Goal: Transaction & Acquisition: Purchase product/service

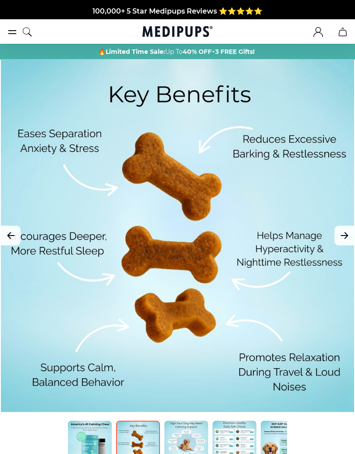
scroll to position [78, 0]
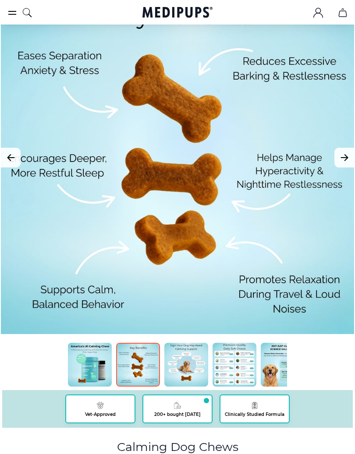
click at [194, 367] on img at bounding box center [186, 365] width 44 height 44
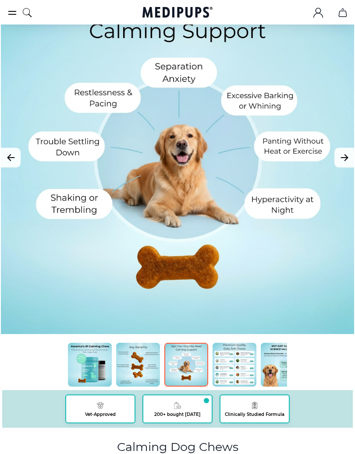
click at [351, 157] on button "Next Image" at bounding box center [344, 158] width 20 height 20
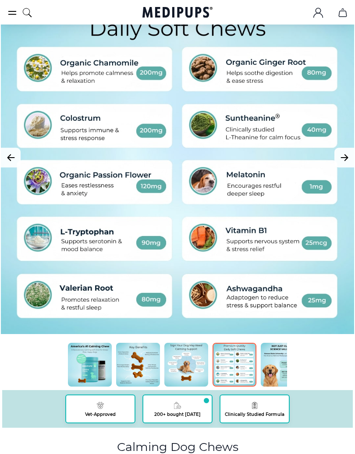
click at [278, 360] on img at bounding box center [282, 365] width 44 height 44
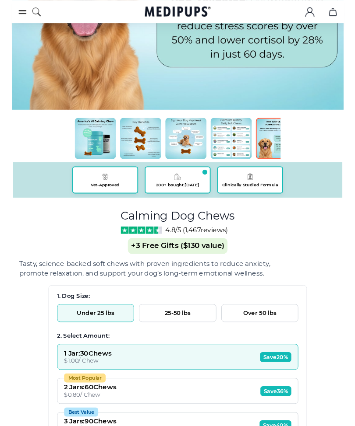
scroll to position [295, 0]
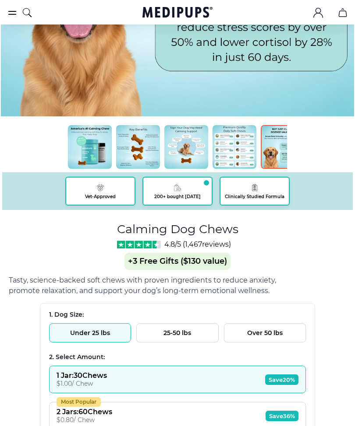
click at [107, 335] on button "Under 25 lbs" at bounding box center [90, 333] width 82 height 19
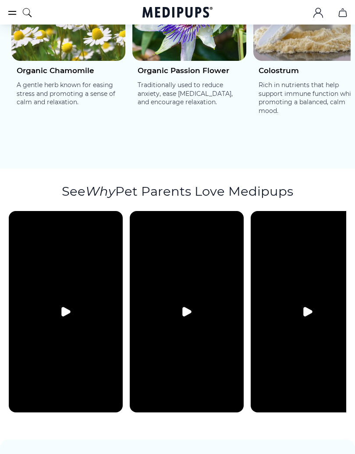
scroll to position [2016, 0]
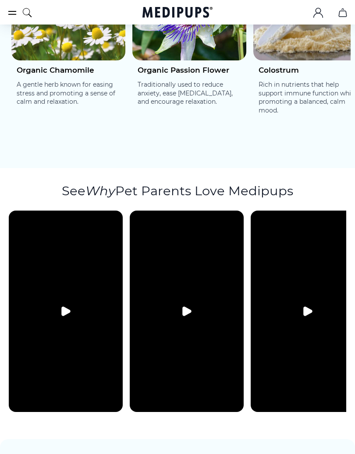
click at [311, 306] on icon "Play video" at bounding box center [307, 311] width 11 height 11
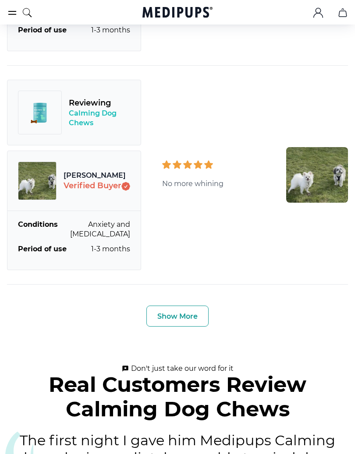
scroll to position [3389, 0]
click at [197, 306] on button "Show More" at bounding box center [177, 316] width 62 height 21
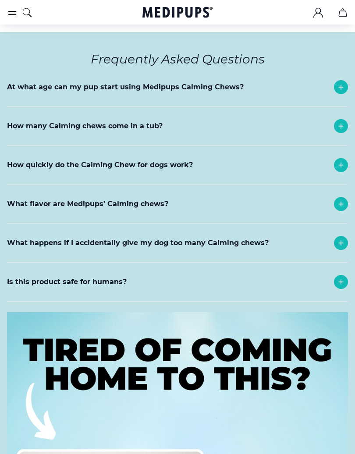
scroll to position [5408, 0]
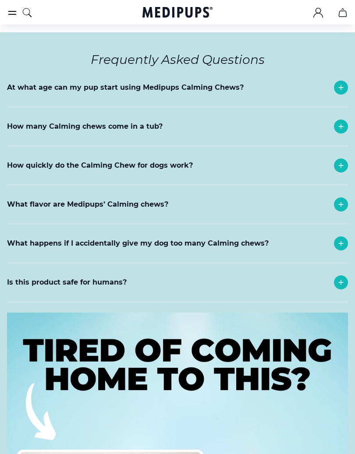
click at [267, 185] on div "What flavor are Medipups’ Calming chews?" at bounding box center [177, 204] width 341 height 39
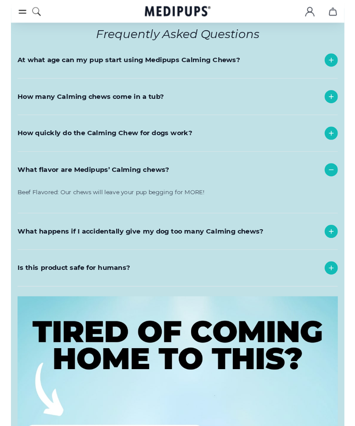
scroll to position [5430, 0]
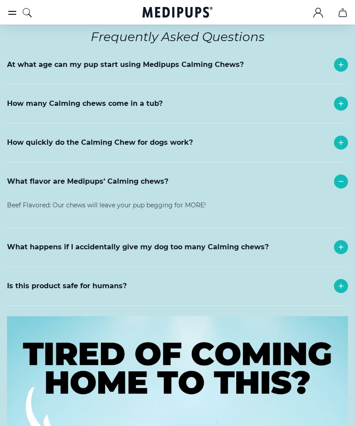
click at [313, 232] on div "What happens if I accidentally give my dog too many Calming chews?" at bounding box center [177, 247] width 341 height 39
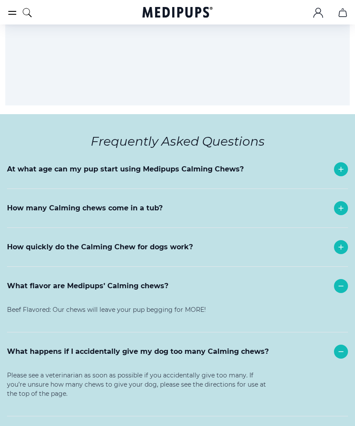
scroll to position [5325, 0]
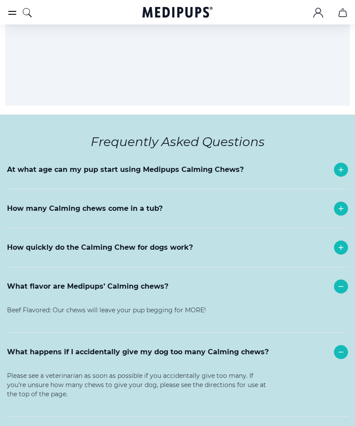
click at [299, 200] on div "How many Calming chews come in a tub?" at bounding box center [177, 209] width 341 height 39
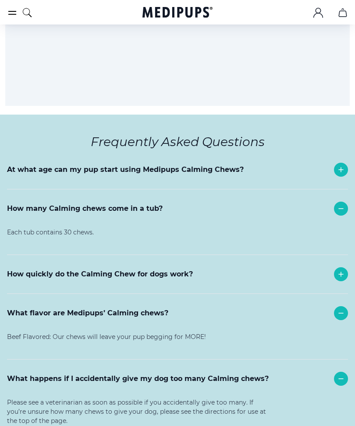
click at [321, 156] on div "At what age can my pup start using Medipups Calming Chews?" at bounding box center [177, 170] width 341 height 39
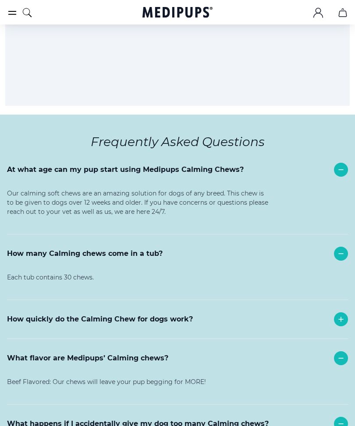
click at [278, 250] on div "How many Calming chews come in a tub?" at bounding box center [177, 254] width 341 height 39
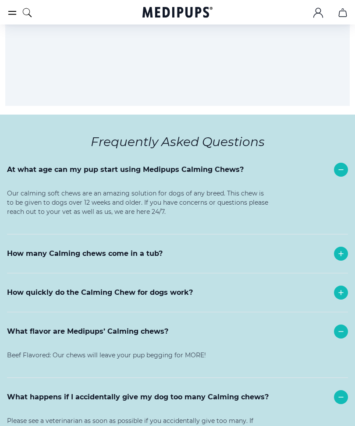
click at [281, 276] on div "How quickly do the Calming Chew for dogs work?" at bounding box center [177, 293] width 341 height 39
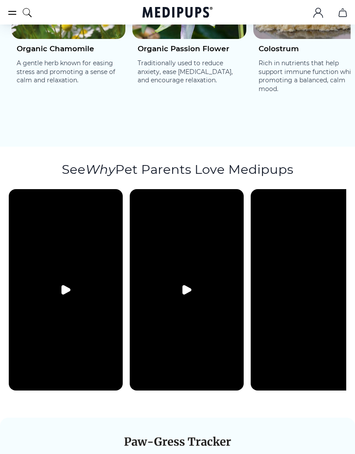
scroll to position [2039, 0]
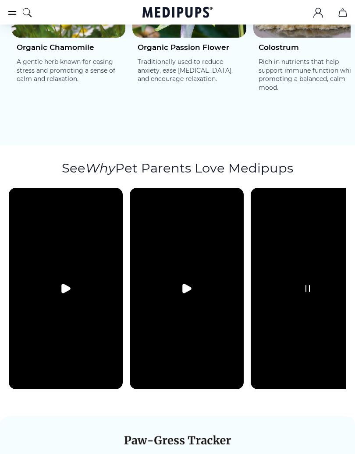
click at [312, 283] on icon "Pause video" at bounding box center [307, 288] width 11 height 11
click at [192, 283] on icon "Play video" at bounding box center [186, 288] width 11 height 11
click at [67, 283] on icon "Play video" at bounding box center [65, 288] width 11 height 11
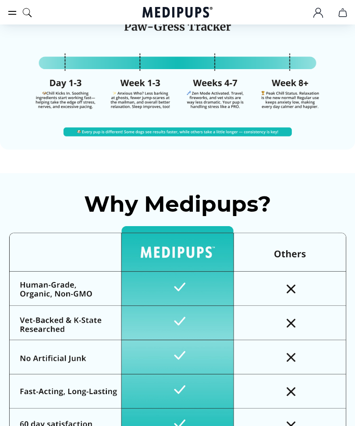
scroll to position [2449, 0]
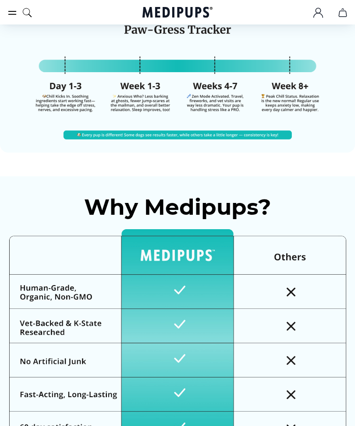
click at [329, 176] on div "Why Medipups?" at bounding box center [177, 325] width 355 height 298
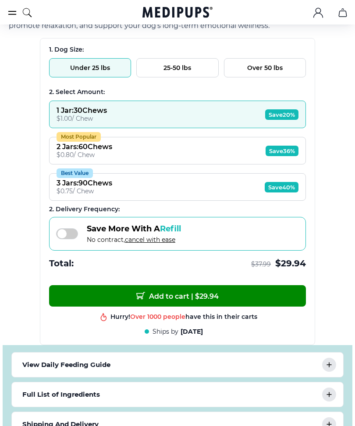
scroll to position [560, 0]
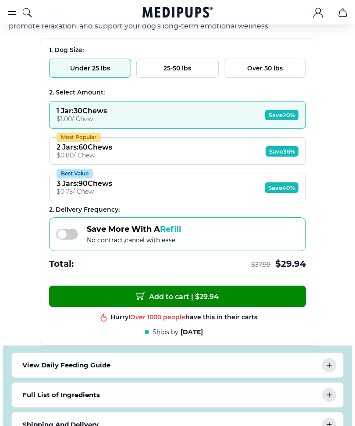
click at [224, 151] on button "Most Popular 2 Jars : 60 Chews $ 0.80 / Chew Save 36%" at bounding box center [177, 152] width 257 height 28
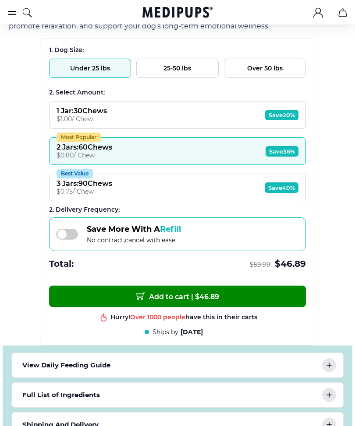
click at [230, 299] on button "Add to cart | $ 46.89" at bounding box center [177, 296] width 257 height 21
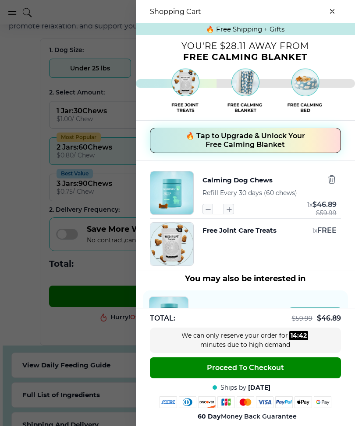
click at [309, 144] on button "🔥 Tap to Upgrade & Unlock Your Free Calming Blanket" at bounding box center [245, 140] width 191 height 25
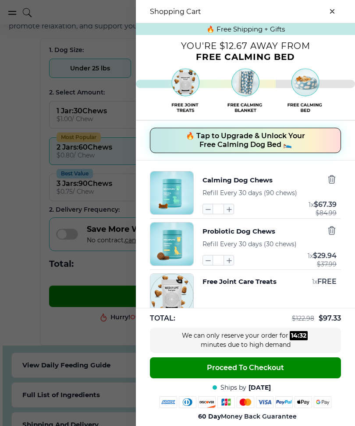
click at [210, 263] on icon "button" at bounding box center [208, 261] width 10 height 10
click at [214, 263] on input "*" at bounding box center [218, 260] width 11 height 11
click at [201, 266] on div "Probiotic Dog Chews Refill Every 30 days (30 chews) * 1 x $ 29.94 $ 37.99" at bounding box center [245, 244] width 191 height 44
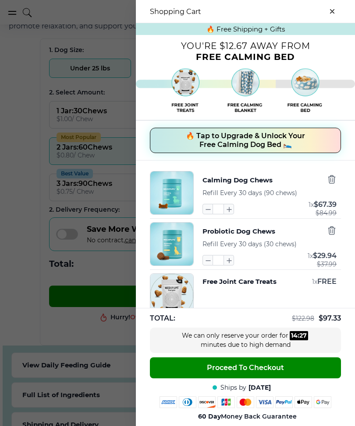
click at [225, 263] on icon "button" at bounding box center [229, 261] width 10 height 10
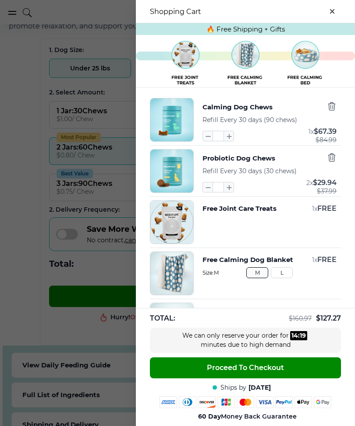
click at [205, 189] on icon "button" at bounding box center [208, 188] width 10 height 10
type input "*"
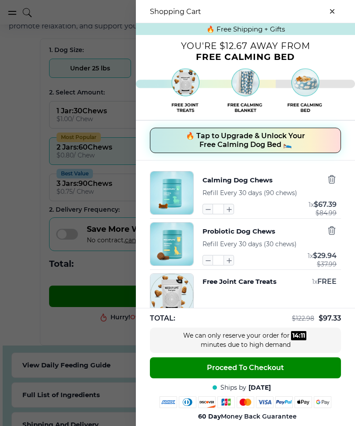
scroll to position [0, 0]
click at [333, 12] on icon "close-cart" at bounding box center [332, 12] width 4 height 4
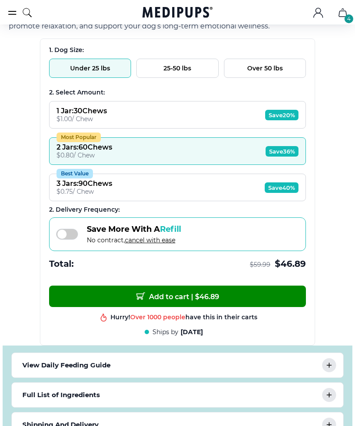
click at [218, 189] on button "Best Value 3 Jars : 90 Chews $ 0.75 / Chew Save 40%" at bounding box center [177, 188] width 257 height 28
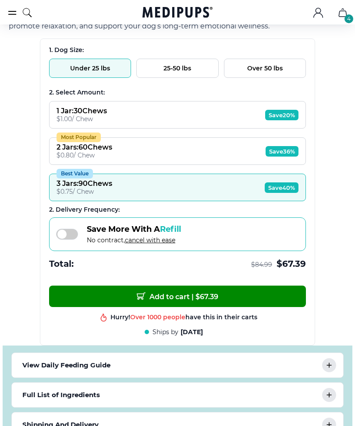
click at [263, 299] on button "Add to cart | $ 67.39" at bounding box center [177, 296] width 257 height 21
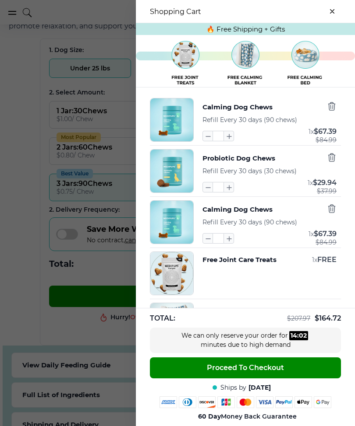
click at [333, 156] on icon "button" at bounding box center [332, 158] width 10 height 10
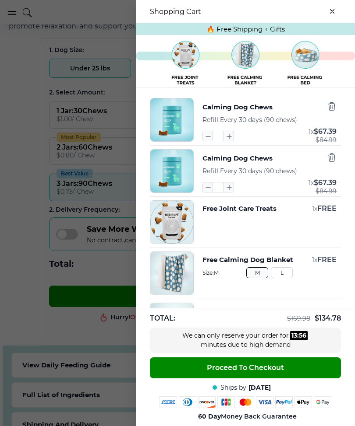
click at [331, 159] on icon "button" at bounding box center [332, 158] width 10 height 10
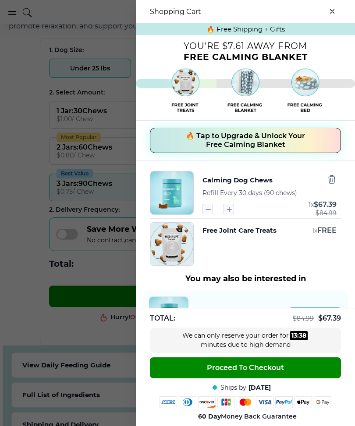
click at [299, 144] on span "🔥 Tap to Upgrade & Unlock Your Free Calming Blanket" at bounding box center [245, 141] width 119 height 18
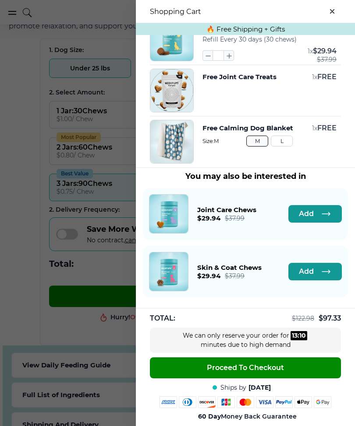
scroll to position [208, 0]
click at [333, 13] on icon "close-cart" at bounding box center [332, 12] width 4 height 4
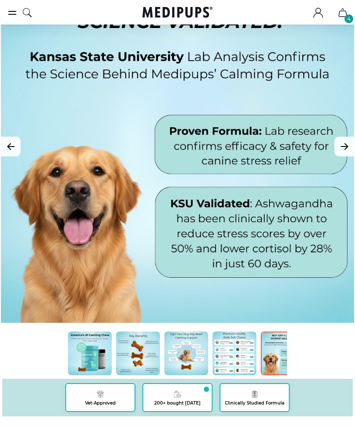
scroll to position [0, 0]
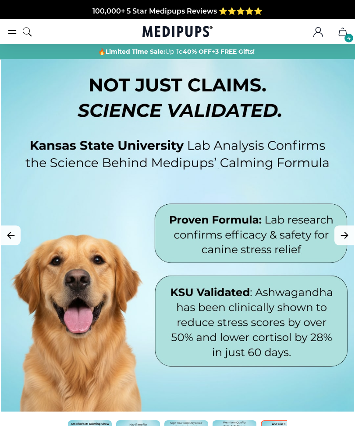
click at [19, 28] on div at bounding box center [19, 32] width 25 height 22
click at [23, 34] on icon "search" at bounding box center [27, 32] width 11 height 22
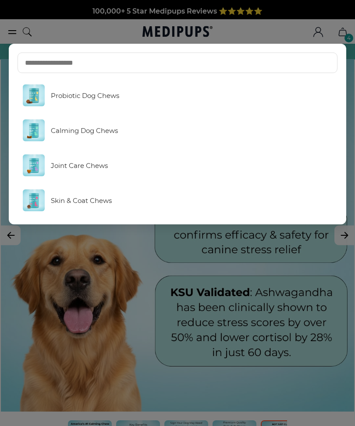
click at [118, 200] on link "Skin & Coat Chews" at bounding box center [178, 200] width 320 height 31
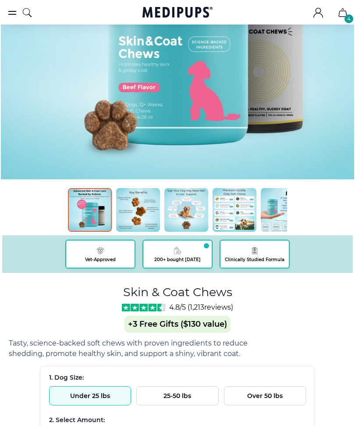
scroll to position [233, 0]
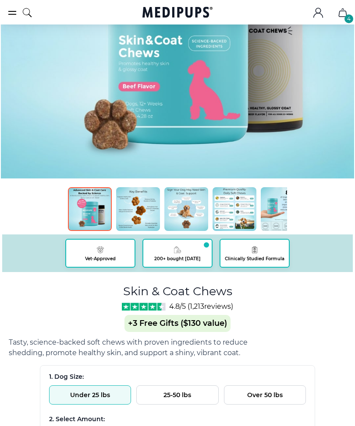
click at [239, 216] on img at bounding box center [234, 209] width 44 height 44
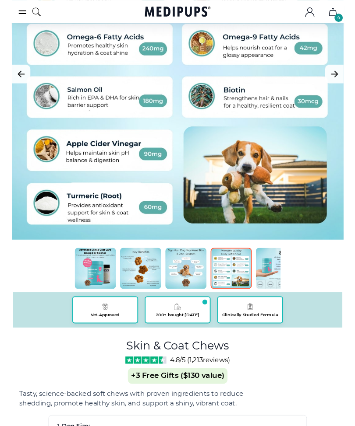
scroll to position [155, 0]
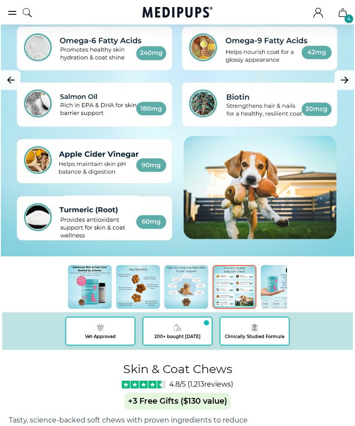
click at [282, 287] on img at bounding box center [282, 287] width 44 height 44
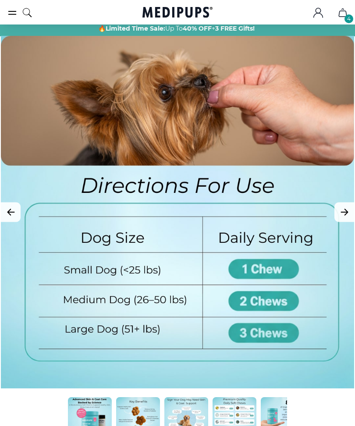
scroll to position [0, 0]
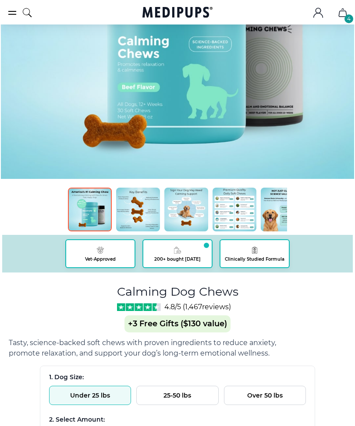
scroll to position [232, 0]
click at [275, 211] on img at bounding box center [282, 210] width 44 height 44
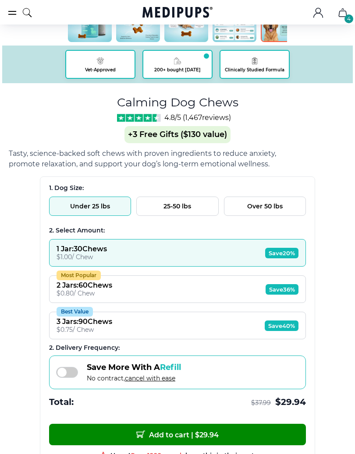
scroll to position [422, 0]
click at [223, 444] on button "Add to cart | $ 29.94" at bounding box center [177, 434] width 257 height 21
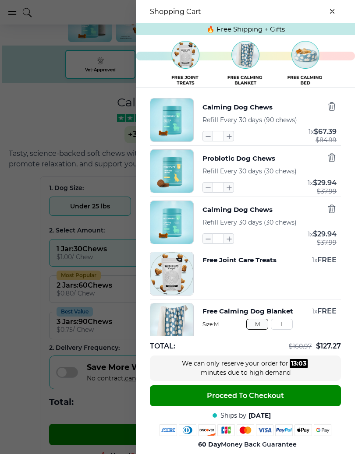
scroll to position [0, 0]
click at [333, 160] on icon "button" at bounding box center [331, 158] width 7 height 8
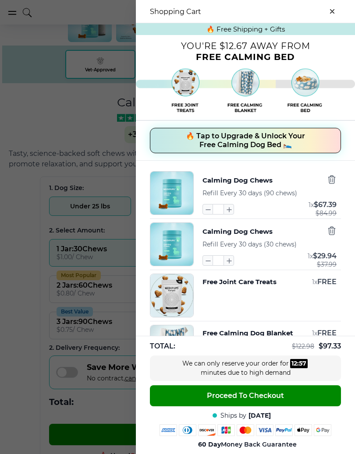
click at [336, 229] on icon "button" at bounding box center [332, 231] width 10 height 10
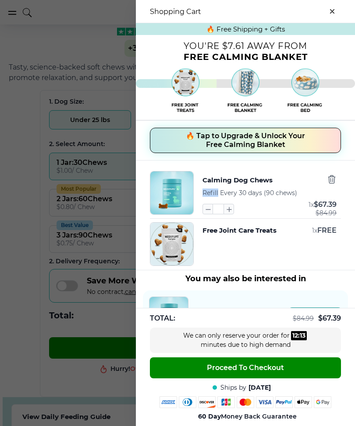
click at [306, 176] on div "Calming Dog Chews Refill Every 30 days (90 chews) * 1 x $ 67.39 $ 84.99" at bounding box center [269, 193] width 134 height 44
click at [332, 13] on icon "close-cart" at bounding box center [332, 11] width 4 height 4
